Goal: Task Accomplishment & Management: Manage account settings

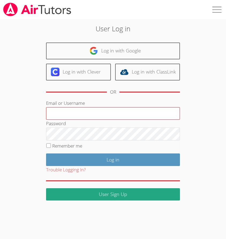
drag, startPoint x: 0, startPoint y: 0, endPoint x: 72, endPoint y: 114, distance: 135.4
click at [72, 114] on input "Email or Username" at bounding box center [113, 113] width 134 height 13
type input "[EMAIL_ADDRESS][DOMAIN_NAME]"
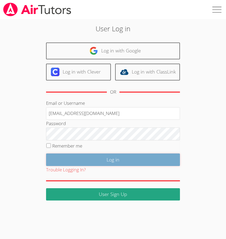
click at [85, 162] on input "Log in" at bounding box center [113, 159] width 134 height 13
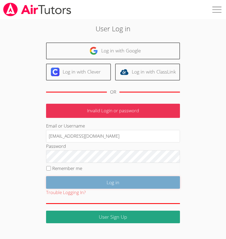
click at [89, 183] on input "Log in" at bounding box center [113, 182] width 134 height 13
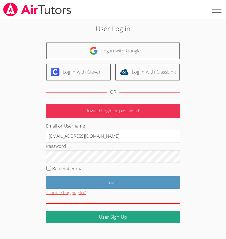
click at [80, 192] on button "Trouble Logging In?" at bounding box center [66, 193] width 40 height 8
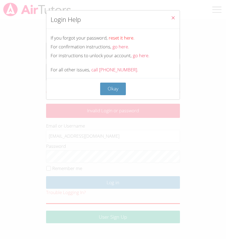
click at [125, 40] on link "reset it here." at bounding box center [121, 38] width 26 height 6
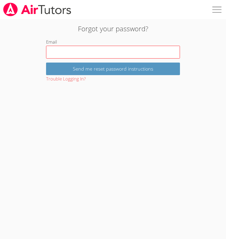
click at [109, 57] on input "Email" at bounding box center [113, 52] width 134 height 13
type input "[EMAIL_ADDRESS][DOMAIN_NAME]"
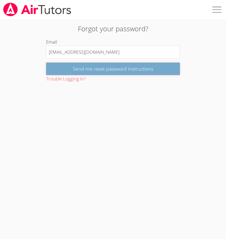
click at [110, 71] on input "Send me reset password instructions" at bounding box center [113, 69] width 134 height 13
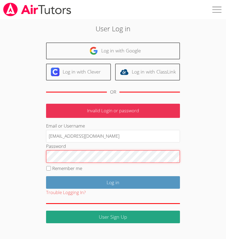
click at [46, 176] on input "Log in" at bounding box center [113, 182] width 134 height 13
click at [58, 169] on label "Remember me" at bounding box center [67, 168] width 30 height 6
click at [51, 169] on input "Remember me" at bounding box center [48, 168] width 5 height 5
checkbox input "true"
click at [46, 176] on input "Log in" at bounding box center [113, 182] width 134 height 13
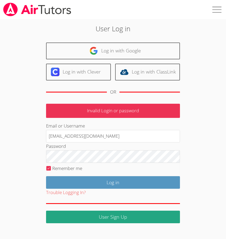
click at [78, 111] on p "Invalid Login or password" at bounding box center [113, 111] width 134 height 14
click at [98, 111] on p "Invalid Login or password" at bounding box center [113, 111] width 134 height 14
click at [72, 193] on button "Trouble Logging In?" at bounding box center [66, 193] width 40 height 8
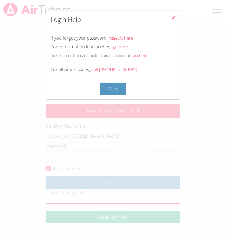
click at [175, 17] on icon "Close" at bounding box center [172, 17] width 5 height 5
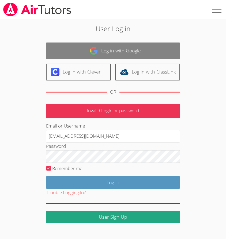
click at [145, 52] on link "Log in with Google" at bounding box center [113, 50] width 134 height 17
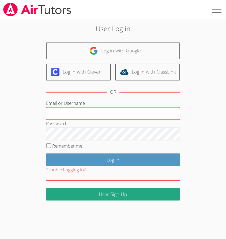
click at [94, 116] on input "Email or Username" at bounding box center [113, 113] width 134 height 13
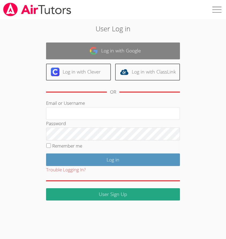
click at [127, 50] on link "Log in with Google" at bounding box center [113, 50] width 134 height 17
